Goal: Task Accomplishment & Management: Use online tool/utility

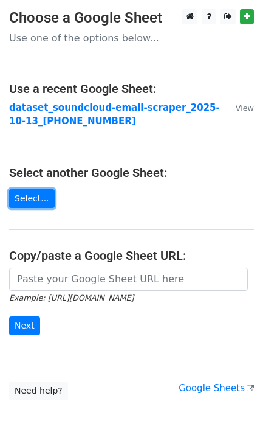
click at [25, 207] on link "Select..." at bounding box center [32, 198] width 46 height 19
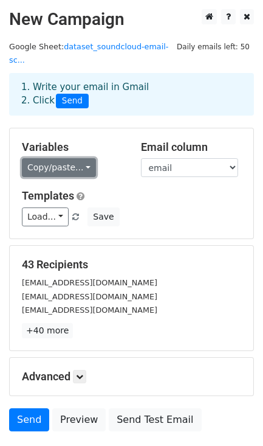
click at [83, 161] on link "Copy/paste..." at bounding box center [59, 167] width 74 height 19
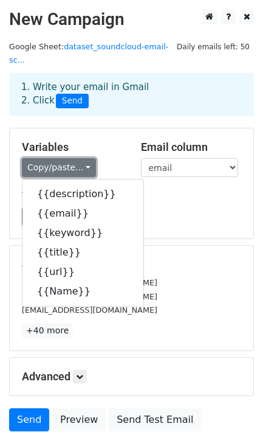
click at [83, 161] on link "Copy/paste..." at bounding box center [59, 167] width 74 height 19
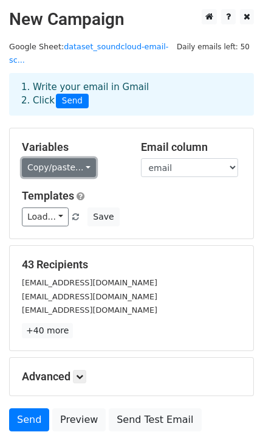
click at [83, 161] on link "Copy/paste..." at bounding box center [59, 167] width 74 height 19
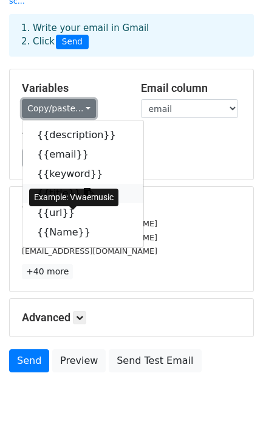
scroll to position [60, 0]
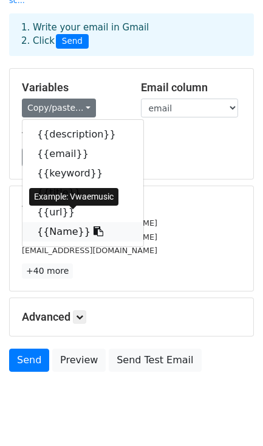
click at [58, 222] on link "{{Name}}" at bounding box center [82, 231] width 121 height 19
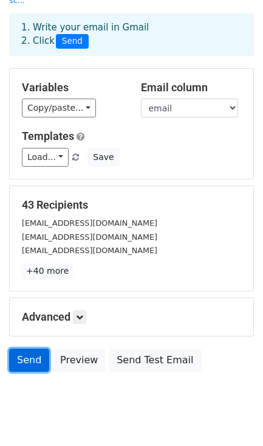
click at [25, 353] on link "Send" at bounding box center [29, 359] width 40 height 23
